Goal: Browse casually

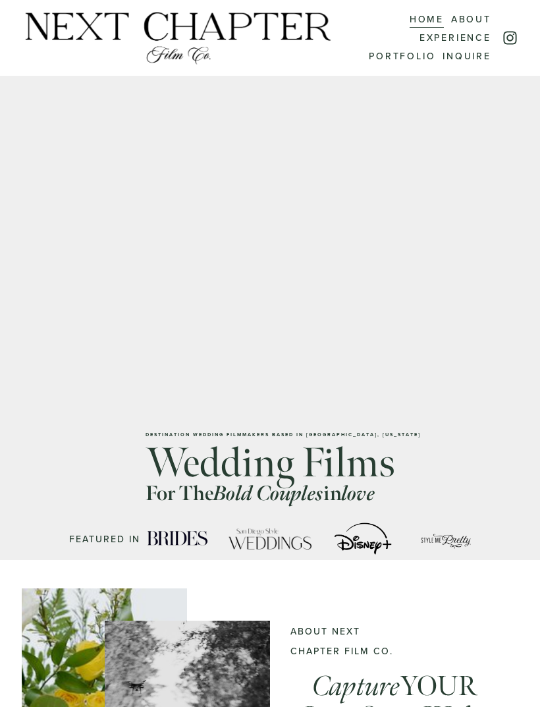
click at [0, 0] on div at bounding box center [0, 0] width 0 height 0
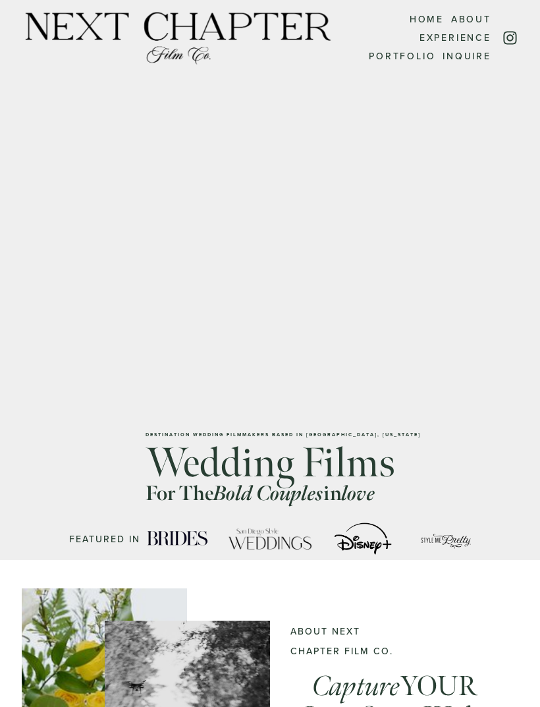
click at [302, 250] on link "Home" at bounding box center [269, 250] width 103 height 32
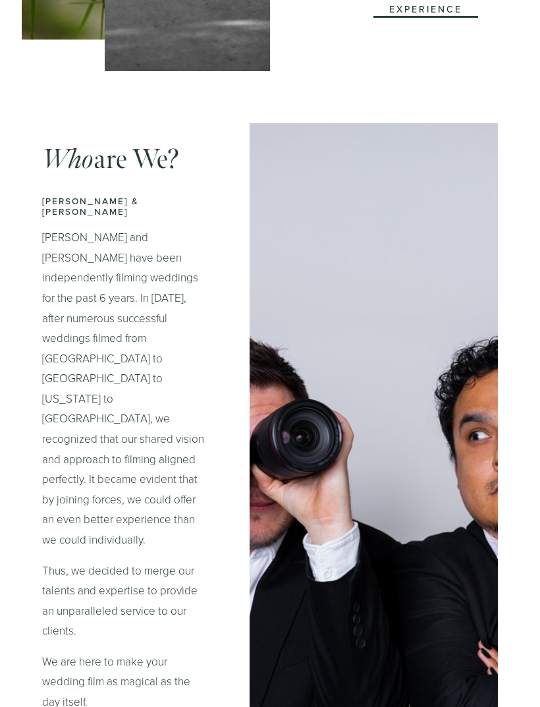
scroll to position [1077, 0]
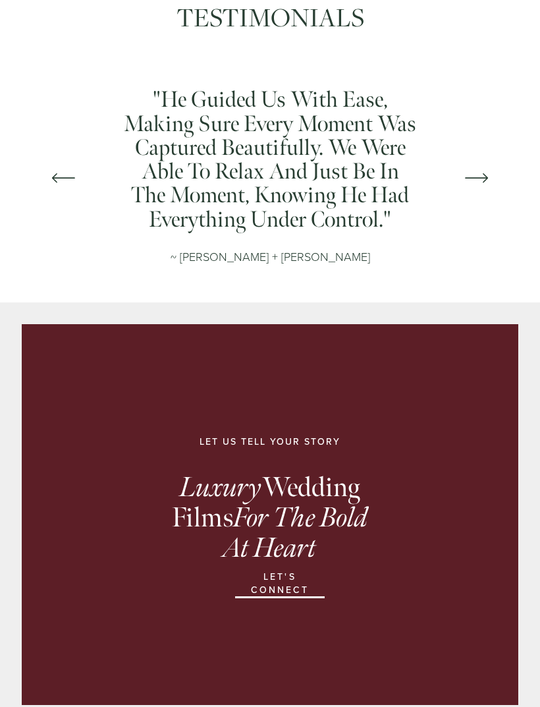
scroll to position [1118, 0]
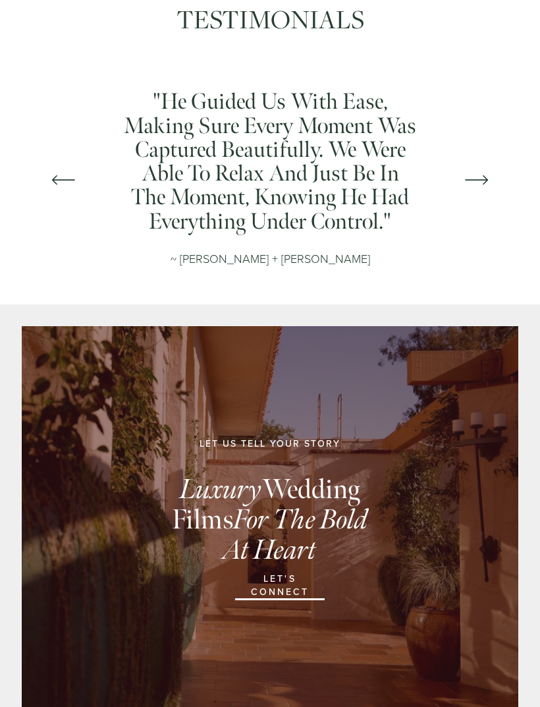
click at [337, 503] on em "For the Bold at heart" at bounding box center [298, 535] width 150 height 65
click at [304, 572] on link "Let's connect" at bounding box center [279, 586] width 89 height 28
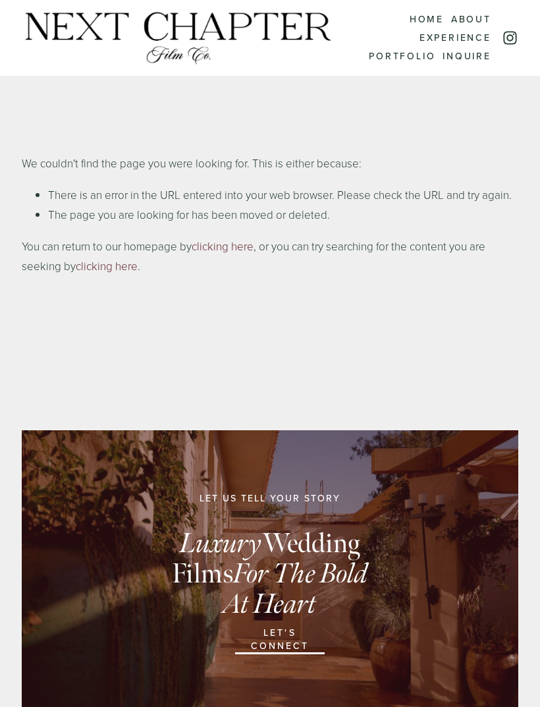
click at [0, 0] on div at bounding box center [0, 0] width 0 height 0
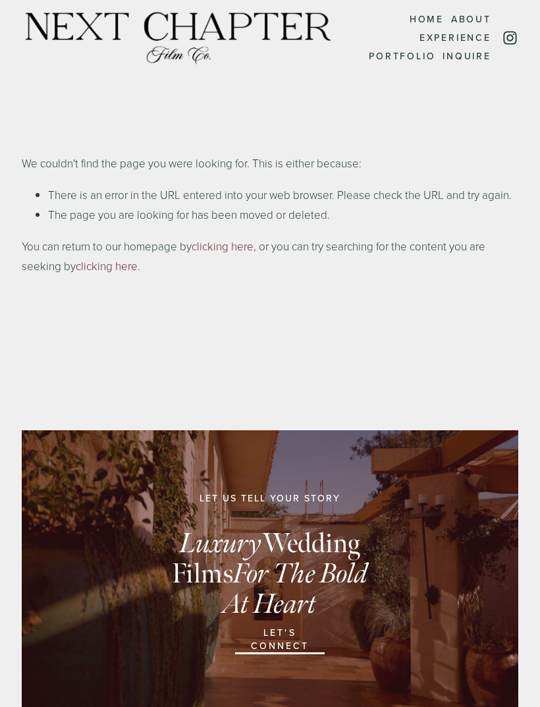
click at [320, 439] on link "Portfolio" at bounding box center [270, 444] width 199 height 32
click at [314, 258] on link "Home" at bounding box center [269, 250] width 103 height 32
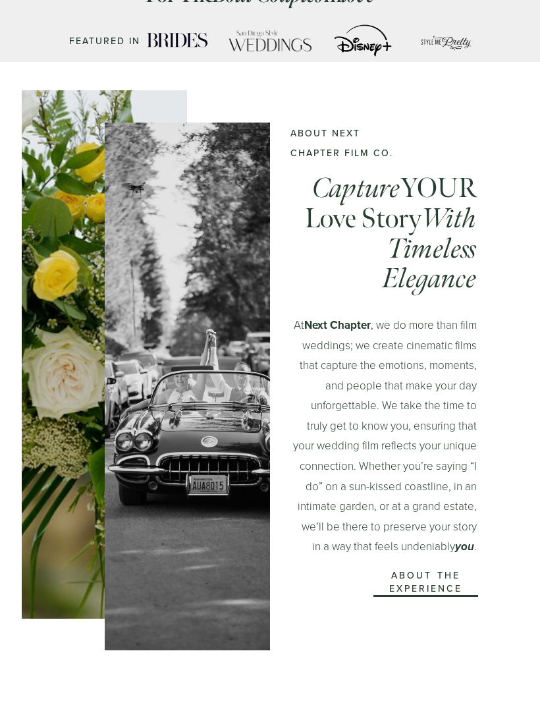
scroll to position [503, 0]
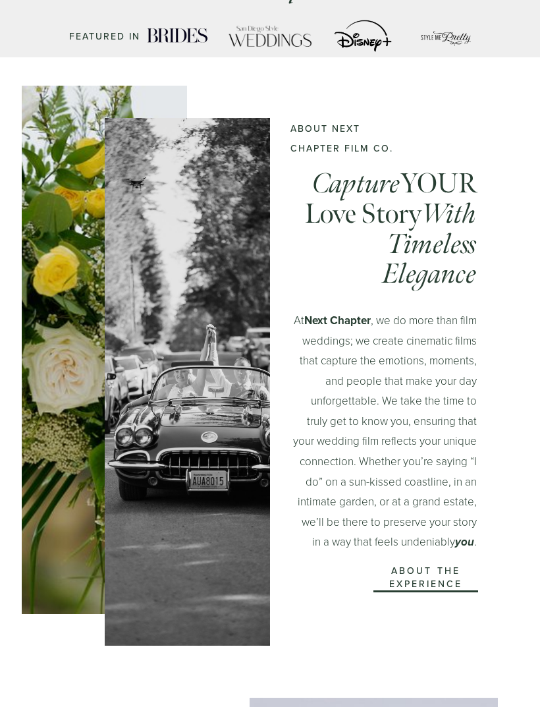
click at [371, 316] on strong "Next Chapter" at bounding box center [337, 320] width 67 height 16
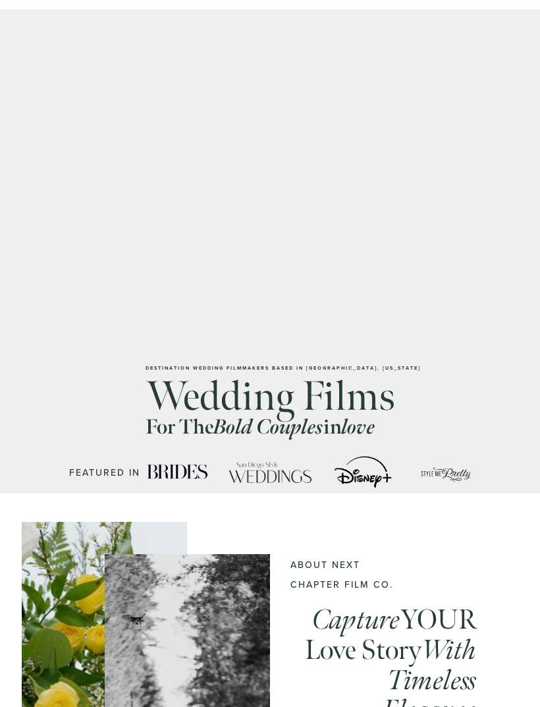
scroll to position [0, 0]
